Goal: Task Accomplishment & Management: Use online tool/utility

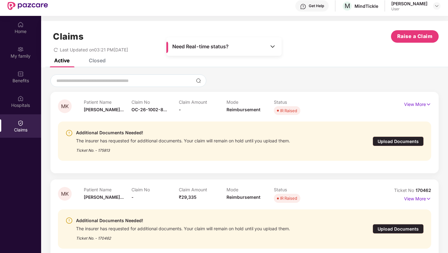
scroll to position [35, 0]
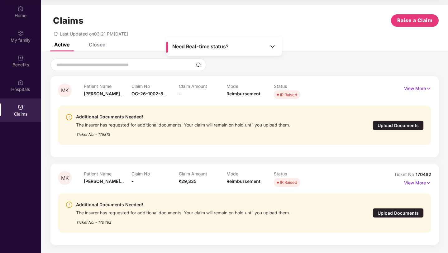
click at [399, 125] on div "Upload Documents" at bounding box center [397, 126] width 51 height 10
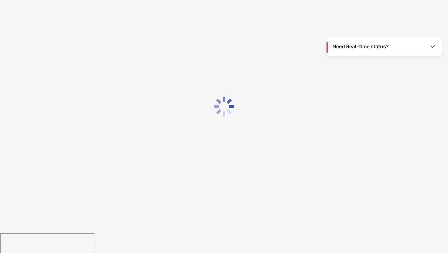
scroll to position [15, 0]
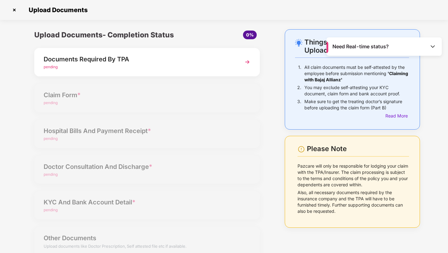
click at [433, 47] on img at bounding box center [432, 46] width 6 height 6
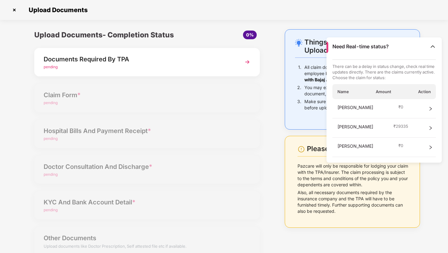
click at [433, 46] on img at bounding box center [432, 46] width 6 height 6
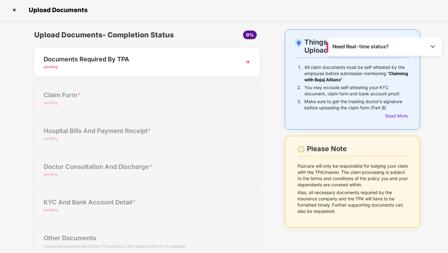
click at [330, 46] on div "Need Real-time status?" at bounding box center [383, 46] width 115 height 18
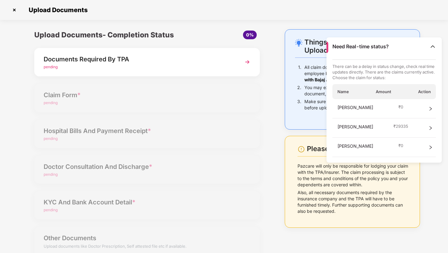
click at [435, 43] on img at bounding box center [432, 46] width 6 height 6
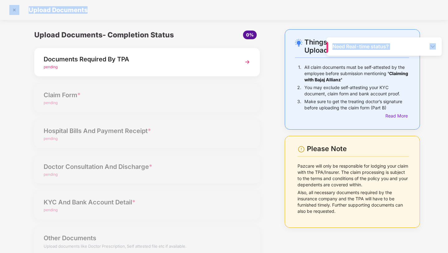
drag, startPoint x: 411, startPoint y: 44, endPoint x: 413, endPoint y: 17, distance: 26.2
click at [413, 17] on main "Need Real-time status? Upload Documents Things to Note While Uploading Claim Do…" at bounding box center [224, 126] width 448 height 253
click at [424, 23] on section "Upload Documents Things to Note While Uploading Claim Documents 1. All claim do…" at bounding box center [224, 132] width 448 height 265
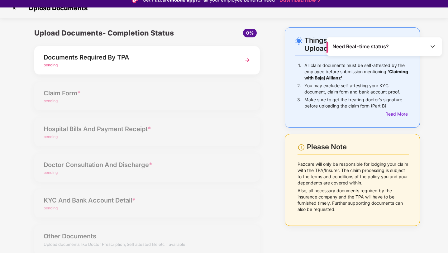
scroll to position [12, 0]
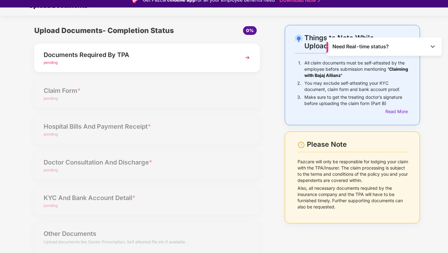
click at [105, 54] on div "Documents Required By TPA" at bounding box center [138, 55] width 189 height 10
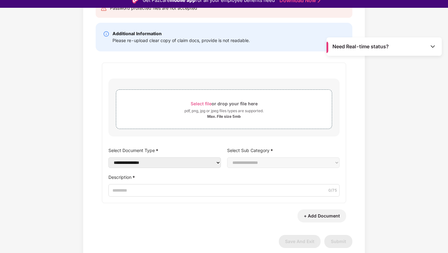
scroll to position [7, 0]
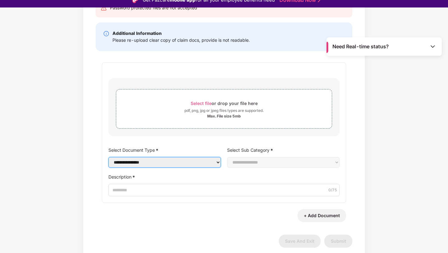
click at [149, 159] on select "**********" at bounding box center [164, 162] width 112 height 11
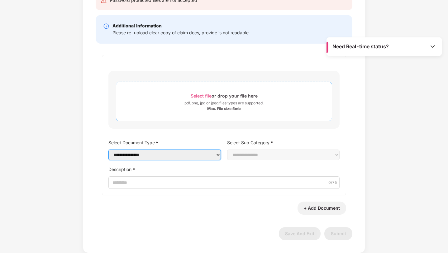
scroll to position [0, 0]
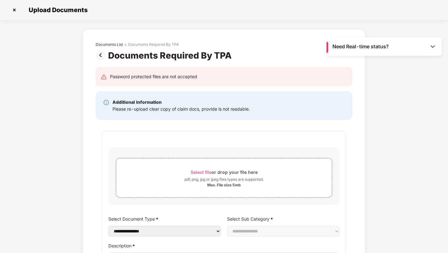
click at [99, 51] on img at bounding box center [102, 55] width 12 height 10
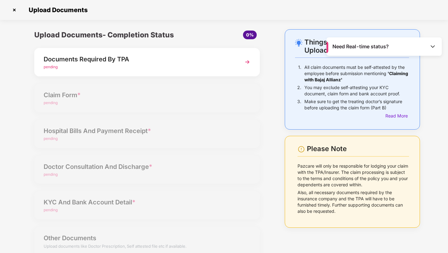
click at [58, 67] on div "pending" at bounding box center [138, 67] width 189 height 6
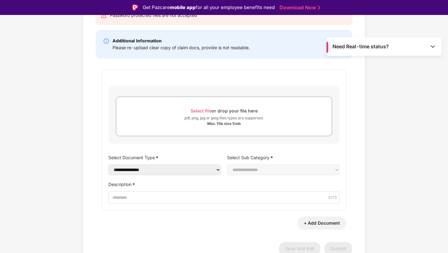
scroll to position [15, 0]
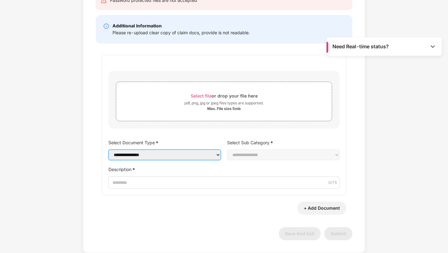
click at [138, 153] on select "**********" at bounding box center [164, 154] width 112 height 11
